Goal: Check status: Check status

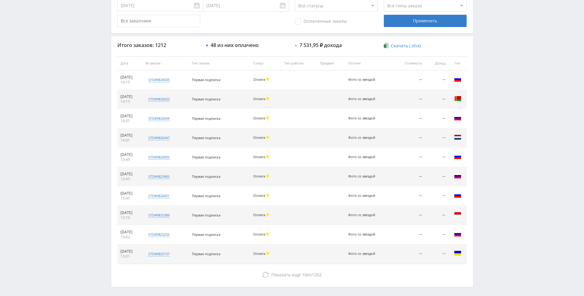
drag, startPoint x: 79, startPoint y: 116, endPoint x: 84, endPoint y: 87, distance: 29.7
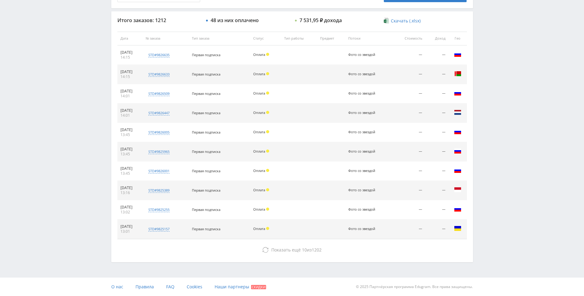
drag, startPoint x: 84, startPoint y: 87, endPoint x: 88, endPoint y: 106, distance: 19.3
drag, startPoint x: 85, startPoint y: 231, endPoint x: 82, endPoint y: 241, distance: 10.6
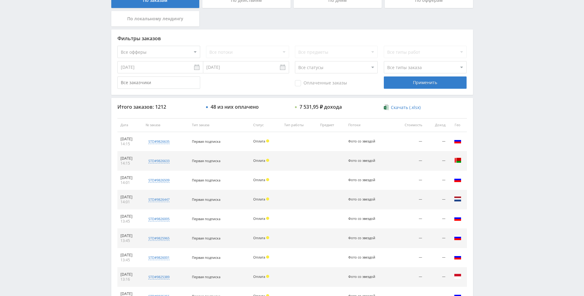
drag, startPoint x: 62, startPoint y: 197, endPoint x: 67, endPoint y: 155, distance: 42.9
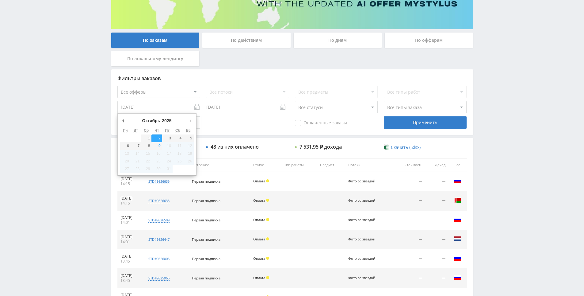
click at [145, 111] on input "02.10.2025" at bounding box center [160, 107] width 86 height 12
type input "01.09.2025"
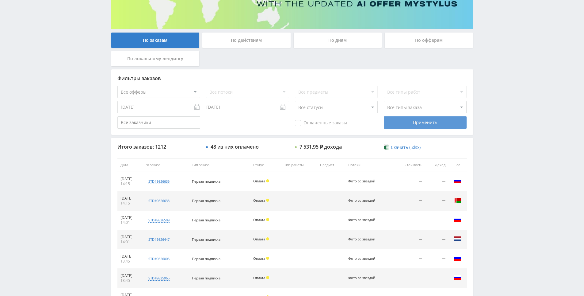
click at [394, 121] on div "Применить" at bounding box center [425, 122] width 83 height 12
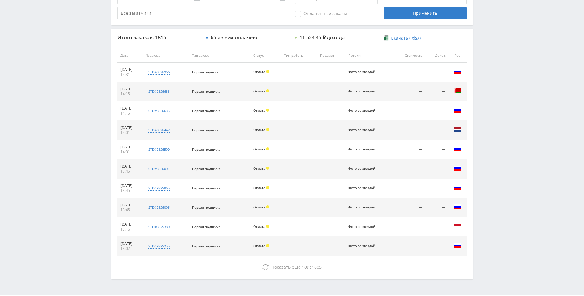
drag, startPoint x: 332, startPoint y: 131, endPoint x: 336, endPoint y: 146, distance: 15.3
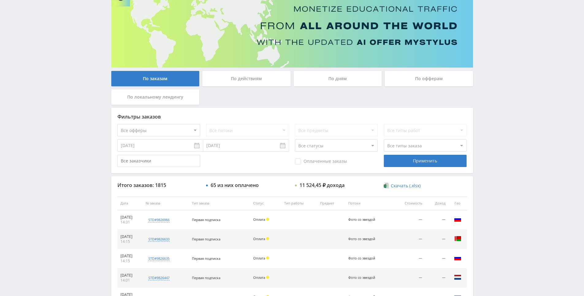
drag, startPoint x: 331, startPoint y: 142, endPoint x: 300, endPoint y: 88, distance: 61.9
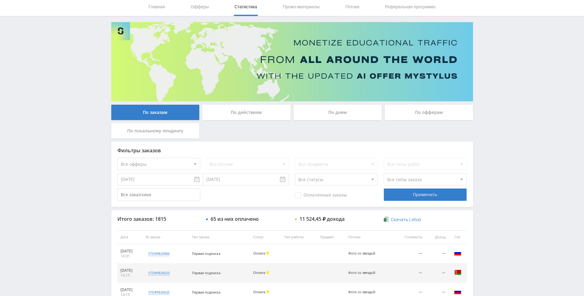
scroll to position [0, 0]
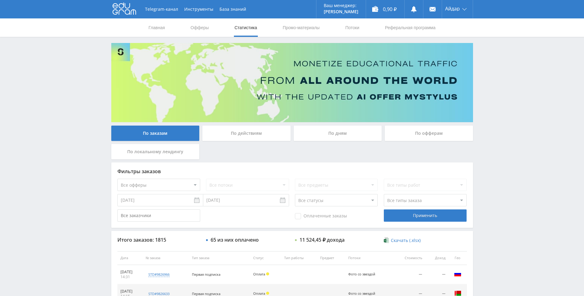
click at [106, 9] on div "Telegram-канал Инструменты База знаний Ваш менеджер: Alex Alex Online @edugram_…" at bounding box center [292, 9] width 584 height 18
click at [118, 7] on icon at bounding box center [125, 8] width 24 height 12
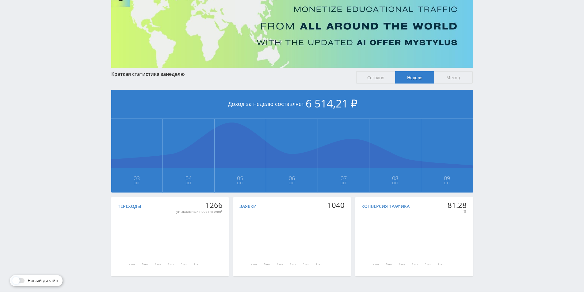
scroll to position [68, 0]
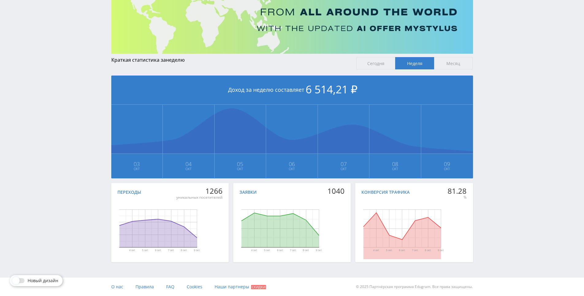
drag, startPoint x: 264, startPoint y: 182, endPoint x: 268, endPoint y: 195, distance: 13.9
drag, startPoint x: 535, startPoint y: 107, endPoint x: 529, endPoint y: 67, distance: 40.0
click at [529, 64] on div "Telegram-канал Инструменты База знаний Ваш менеджер: Alex Alex Online @edugram_…" at bounding box center [292, 114] width 584 height 364
click at [528, 52] on div "Telegram-канал Инструменты База знаний Ваш менеджер: Alex Alex Online @edugram_…" at bounding box center [292, 114] width 584 height 364
drag, startPoint x: 514, startPoint y: 111, endPoint x: 502, endPoint y: 103, distance: 15.0
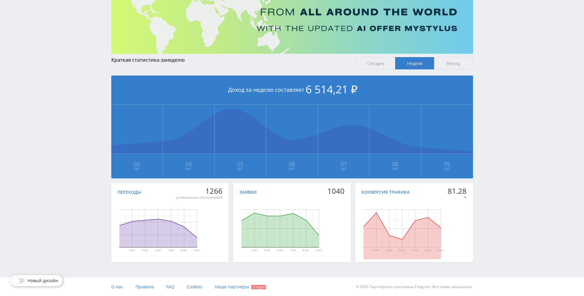
click at [483, 87] on div "Telegram-канал Инструменты База знаний Ваш менеджер: Alex Alex Online @edugram_…" at bounding box center [292, 114] width 584 height 364
click at [488, 63] on div "Telegram-канал Инструменты База знаний Ваш менеджер: Alex Alex Online @edugram_…" at bounding box center [292, 114] width 584 height 364
click at [495, 63] on div "Telegram-канал Инструменты База знаний Ваш менеджер: Alex Alex Online @edugram_…" at bounding box center [292, 114] width 584 height 364
drag, startPoint x: 495, startPoint y: 63, endPoint x: 494, endPoint y: 50, distance: 13.2
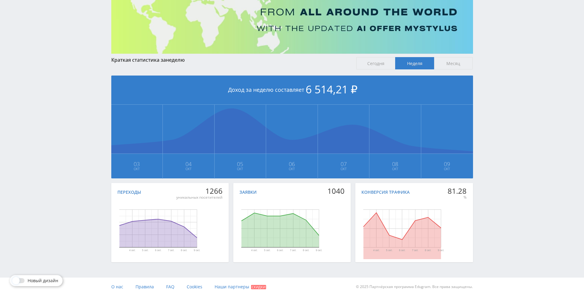
drag, startPoint x: 493, startPoint y: 38, endPoint x: 494, endPoint y: 42, distance: 4.4
click at [493, 38] on div "Telegram-канал Инструменты База знаний Ваш менеджер: Alex Alex Online @edugram_…" at bounding box center [292, 114] width 584 height 364
click at [501, 59] on div "Telegram-канал Инструменты База знаний Ваш менеджер: Alex Alex Online @edugram_…" at bounding box center [292, 114] width 584 height 364
click at [502, 42] on div "Telegram-канал Инструменты База знаний Ваш менеджер: Alex Alex Online @edugram_…" at bounding box center [292, 114] width 584 height 364
click at [501, 42] on div "Telegram-канал Инструменты База знаний Ваш менеджер: Alex Alex Online @edugram_…" at bounding box center [292, 114] width 584 height 364
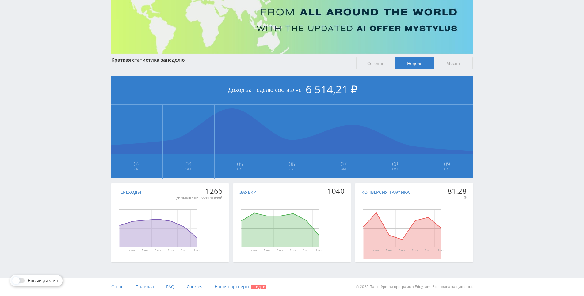
drag, startPoint x: 503, startPoint y: 47, endPoint x: 498, endPoint y: 45, distance: 5.5
click at [503, 47] on div "Telegram-канал Инструменты База знаний Ваш менеджер: Alex Alex Online @edugram_…" at bounding box center [292, 114] width 584 height 364
click at [497, 44] on div "Telegram-канал Инструменты База знаний Ваш менеджер: Alex Alex Online @edugram_…" at bounding box center [292, 114] width 584 height 364
click at [499, 46] on div "Telegram-канал Инструменты База знаний Ваш менеджер: Alex Alex Online @edugram_…" at bounding box center [292, 114] width 584 height 364
drag, startPoint x: 495, startPoint y: 37, endPoint x: 487, endPoint y: 116, distance: 78.6
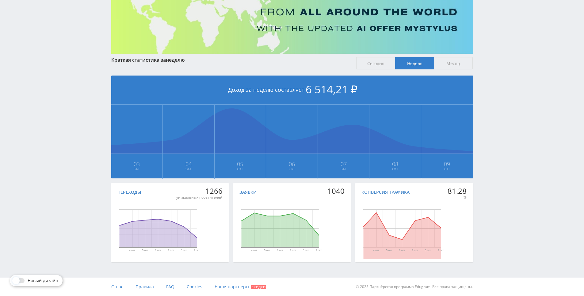
click at [495, 40] on div "Telegram-канал Инструменты База знаний Ваш менеджер: Alex Alex Online @edugram_…" at bounding box center [292, 114] width 584 height 364
click at [484, 81] on div "Telegram-канал Инструменты База знаний Ваш менеджер: Alex Alex Online @edugram_…" at bounding box center [292, 114] width 584 height 364
click at [483, 65] on div "Telegram-канал Инструменты База знаний Ваш менеджер: Alex Alex Online @edugram_…" at bounding box center [292, 114] width 584 height 364
drag, startPoint x: 483, startPoint y: 65, endPoint x: 485, endPoint y: 48, distance: 17.5
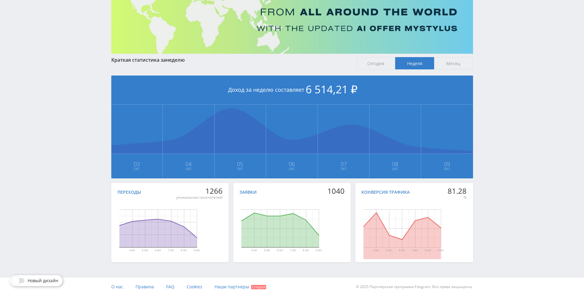
click at [485, 48] on div "Telegram-канал Инструменты База знаний Ваш менеджер: Alex Alex Online @edugram_…" at bounding box center [292, 114] width 584 height 364
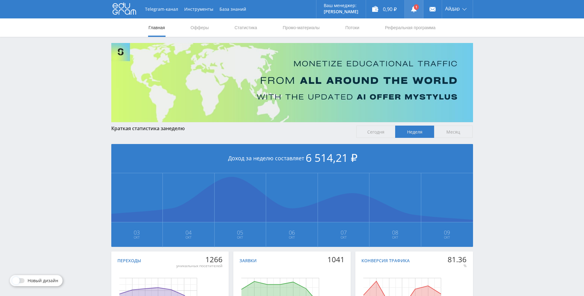
click at [409, 7] on link at bounding box center [414, 9] width 18 height 18
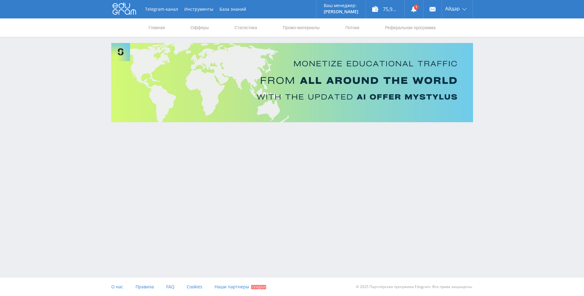
click at [499, 88] on div "Telegram-канал Инструменты База знаний Ваш менеджер: [PERSON_NAME] Online @edug…" at bounding box center [292, 78] width 584 height 156
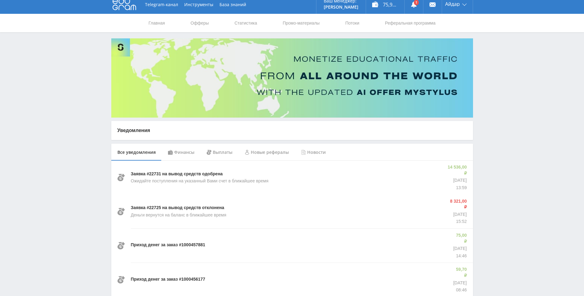
drag, startPoint x: 498, startPoint y: 90, endPoint x: 495, endPoint y: 102, distance: 12.3
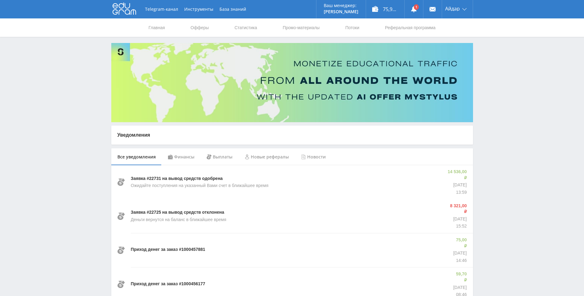
drag, startPoint x: 493, startPoint y: 113, endPoint x: 185, endPoint y: 25, distance: 320.3
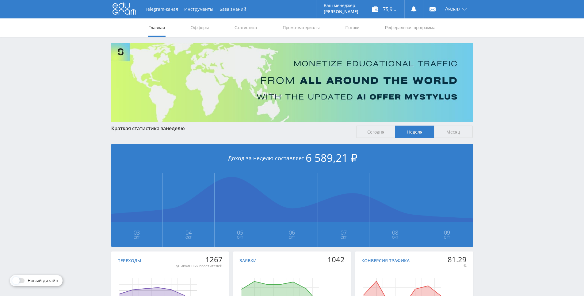
click at [496, 59] on div "Telegram-канал Инструменты База знаний Ваш менеджер: [PERSON_NAME] Online @edug…" at bounding box center [292, 182] width 584 height 364
click at [496, 56] on div "Telegram-канал Инструменты База знаний Ваш менеджер: [PERSON_NAME] Online @edug…" at bounding box center [292, 182] width 584 height 364
click at [494, 33] on div "Главная Офферы Статистика Промо-материалы Потоки Реферальная программа" at bounding box center [292, 27] width 584 height 18
drag, startPoint x: 474, startPoint y: 71, endPoint x: 341, endPoint y: 48, distance: 134.7
click at [465, 69] on div "Краткая статистика за неделю Сегодня Неделя Месяц Доход за неделю составляет 6 …" at bounding box center [292, 188] width 368 height 290
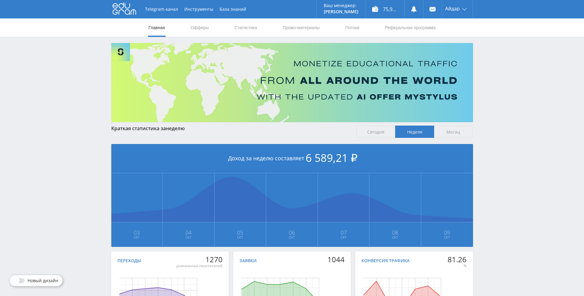
click at [497, 169] on div "Telegram-канал Инструменты База знаний Ваш менеджер: [PERSON_NAME] Online @edug…" at bounding box center [292, 182] width 584 height 364
click at [497, 171] on div "Telegram-канал Инструменты База знаний Ваш менеджер: [PERSON_NAME] Online @edug…" at bounding box center [292, 182] width 584 height 364
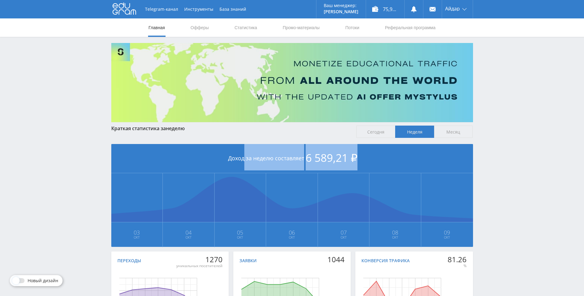
drag, startPoint x: 499, startPoint y: 144, endPoint x: 499, endPoint y: 134, distance: 10.4
click at [498, 133] on div "Telegram-канал Инструменты База знаний Ваш менеджер: [PERSON_NAME] Online @edug…" at bounding box center [292, 182] width 584 height 364
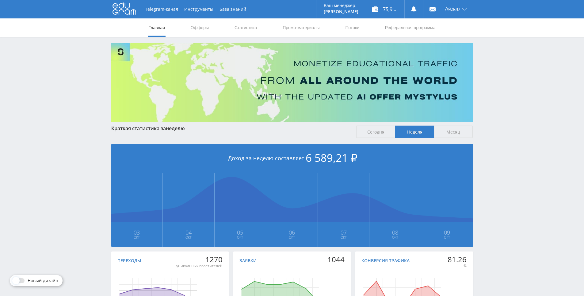
click at [499, 121] on div "Telegram-канал Инструменты База знаний Ваш менеджер: [PERSON_NAME] Online @edug…" at bounding box center [292, 182] width 584 height 364
drag, startPoint x: 499, startPoint y: 119, endPoint x: 498, endPoint y: 83, distance: 36.5
click at [498, 83] on div "Telegram-канал Инструменты База знаний Ваш менеджер: [PERSON_NAME] Online @edug…" at bounding box center [292, 182] width 584 height 364
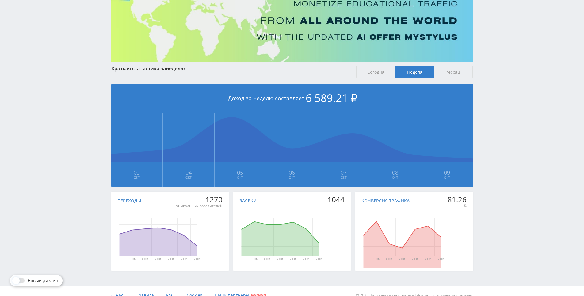
scroll to position [68, 0]
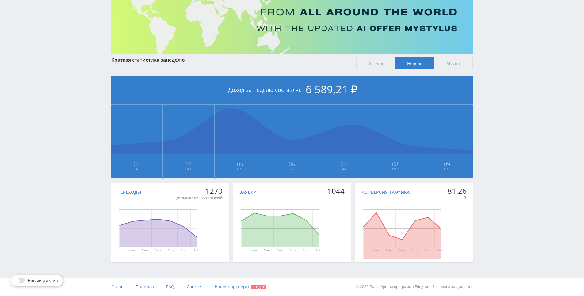
drag, startPoint x: 513, startPoint y: 117, endPoint x: 517, endPoint y: 159, distance: 42.2
drag, startPoint x: 517, startPoint y: 159, endPoint x: 507, endPoint y: 127, distance: 33.6
click at [507, 127] on div "Telegram-канал Инструменты База знаний Ваш менеджер: [PERSON_NAME] Online @edug…" at bounding box center [292, 114] width 584 height 364
click at [504, 108] on div "Telegram-канал Инструменты База знаний Ваш менеджер: [PERSON_NAME] Online @edug…" at bounding box center [292, 114] width 584 height 364
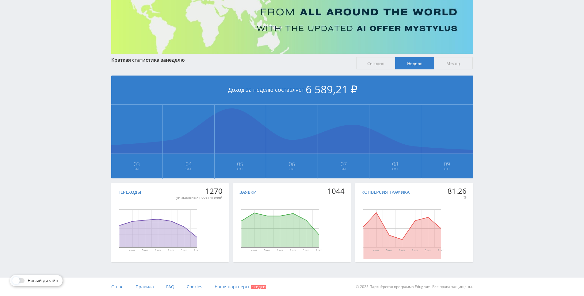
click at [504, 108] on div "Telegram-канал Инструменты База знаний Ваш менеджер: [PERSON_NAME] Online @edug…" at bounding box center [292, 114] width 584 height 364
click at [499, 101] on div "Telegram-канал Инструменты База знаний Ваш менеджер: [PERSON_NAME] Online @edug…" at bounding box center [292, 114] width 584 height 364
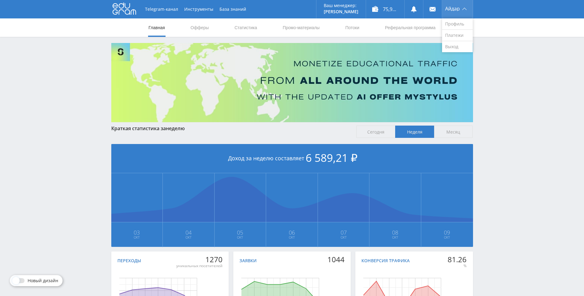
drag, startPoint x: 499, startPoint y: 104, endPoint x: 450, endPoint y: 15, distance: 101.6
